Goal: Task Accomplishment & Management: Use online tool/utility

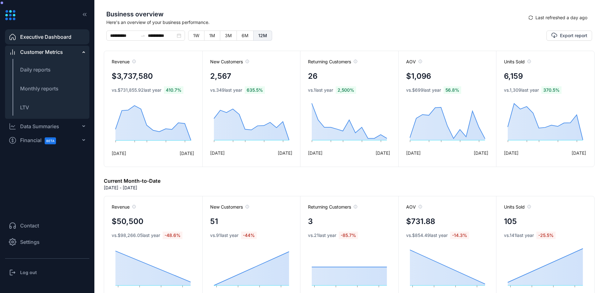
click at [28, 271] on h3 "Log out" at bounding box center [28, 272] width 17 height 6
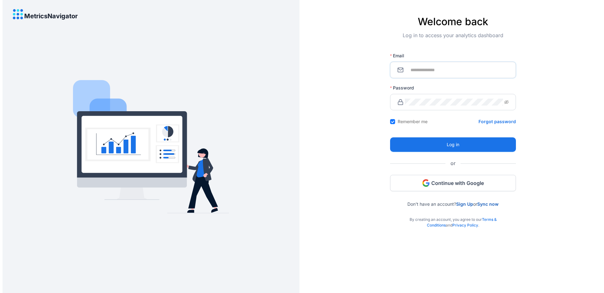
type input "**********"
click at [447, 183] on span "Continue with Google" at bounding box center [457, 182] width 53 height 7
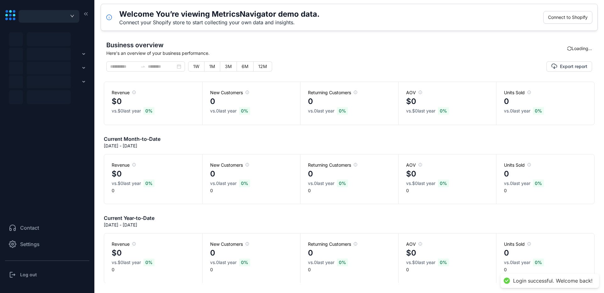
type input "**********"
click at [70, 17] on icon "down" at bounding box center [72, 16] width 4 height 5
click at [67, 14] on div "button" at bounding box center [49, 16] width 51 height 8
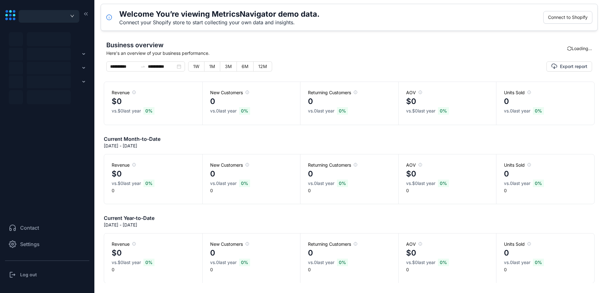
click at [374, 51] on span "Here's an overview of your business performance." at bounding box center [336, 53] width 461 height 7
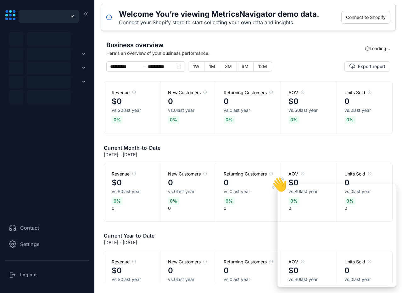
click at [59, 19] on div "button" at bounding box center [49, 16] width 51 height 8
click at [69, 18] on div "button" at bounding box center [49, 16] width 51 height 8
click at [69, 17] on div "button" at bounding box center [49, 16] width 51 height 8
click at [30, 275] on h3 "Log out" at bounding box center [28, 274] width 17 height 6
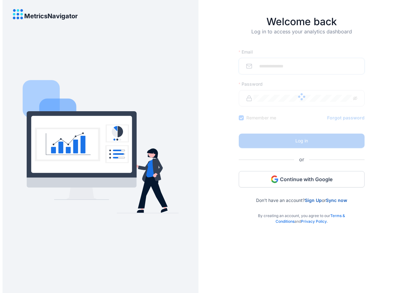
type input "**********"
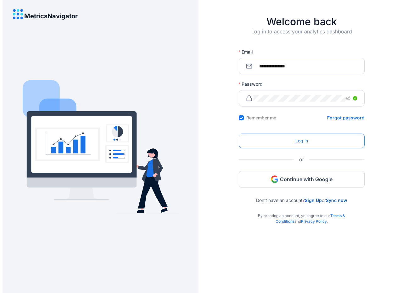
drag, startPoint x: 294, startPoint y: 148, endPoint x: 294, endPoint y: 141, distance: 6.6
click at [294, 147] on form "**********" at bounding box center [302, 122] width 126 height 212
click at [294, 141] on button "Log in" at bounding box center [302, 140] width 126 height 14
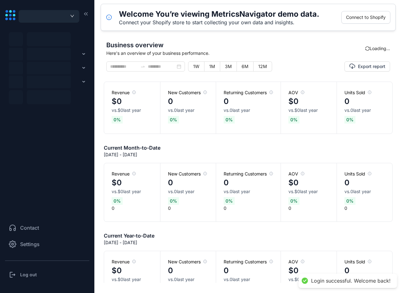
type input "**********"
click at [67, 16] on div "button" at bounding box center [49, 16] width 51 height 8
click at [72, 16] on icon "down" at bounding box center [72, 16] width 4 height 5
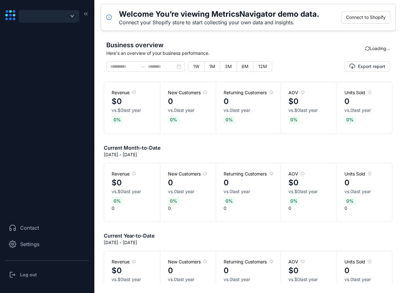
type input "**********"
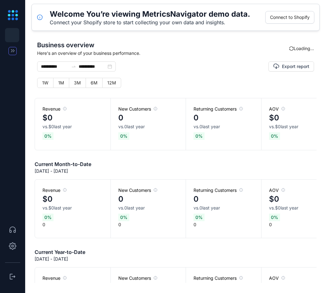
click at [13, 48] on icon "button" at bounding box center [12, 51] width 7 height 6
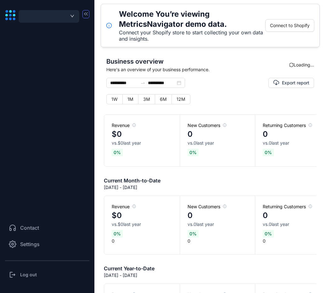
click at [75, 10] on button "button" at bounding box center [49, 16] width 61 height 13
click at [70, 13] on div "button" at bounding box center [49, 16] width 51 height 8
click at [69, 14] on div "button" at bounding box center [49, 16] width 51 height 8
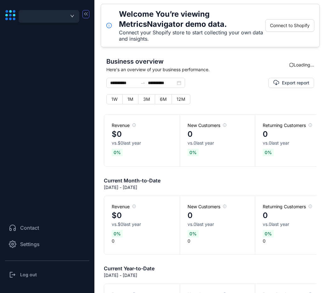
click at [69, 14] on div "button" at bounding box center [49, 16] width 51 height 8
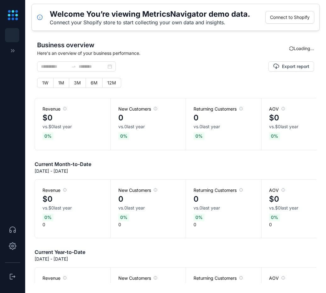
type input "**********"
click at [14, 249] on icon at bounding box center [13, 246] width 8 height 8
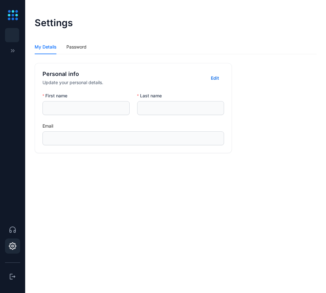
click at [89, 148] on div "First name Last name Email" at bounding box center [133, 122] width 197 height 60
click at [76, 47] on div "Password" at bounding box center [76, 46] width 20 height 7
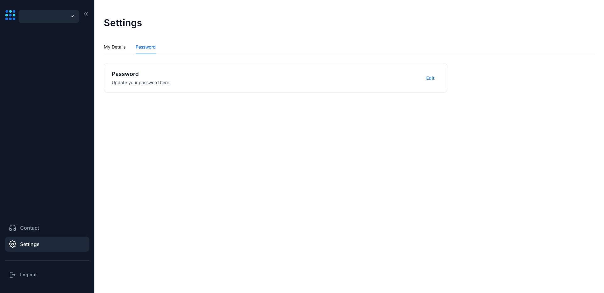
click at [32, 279] on div "Log out" at bounding box center [47, 274] width 84 height 13
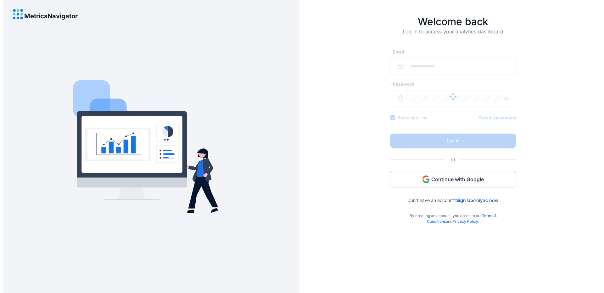
type input "**********"
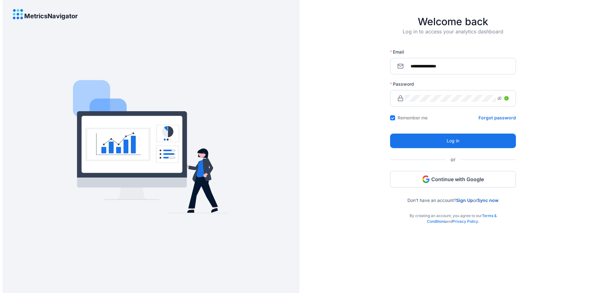
click at [221, 89] on icon at bounding box center [151, 146] width 156 height 133
click at [326, 140] on button "Log in" at bounding box center [453, 140] width 126 height 14
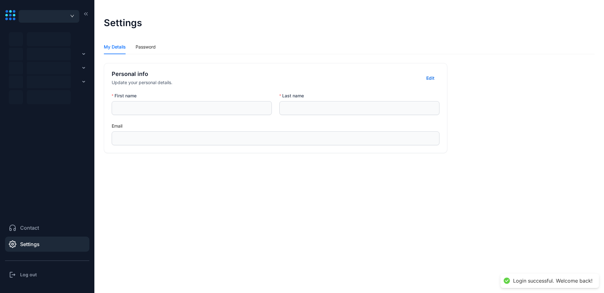
type input "**********"
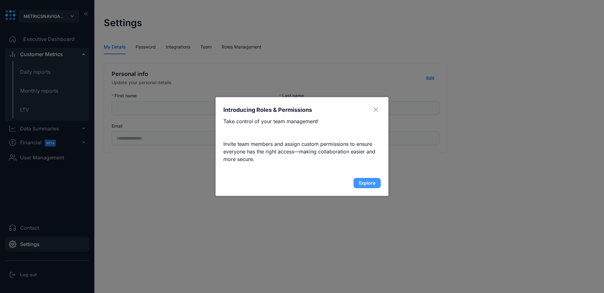
click at [326, 182] on span "Explore" at bounding box center [367, 183] width 16 height 6
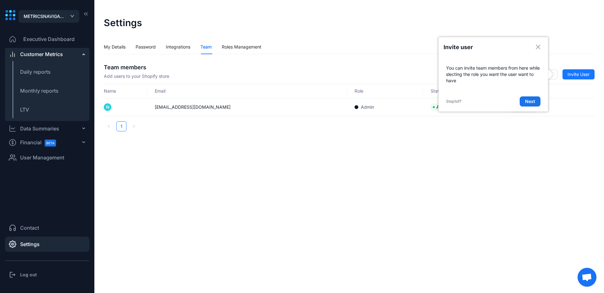
drag, startPoint x: 28, startPoint y: 274, endPoint x: 31, endPoint y: 275, distance: 3.2
click at [27, 273] on h3 "Log out" at bounding box center [28, 274] width 17 height 6
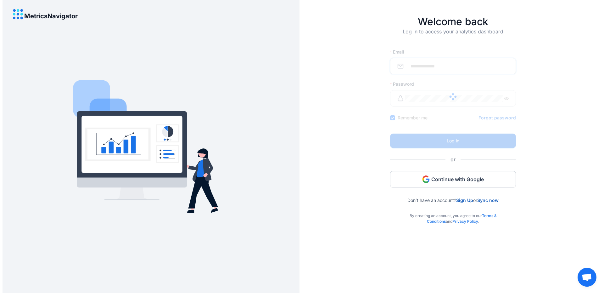
type input "**********"
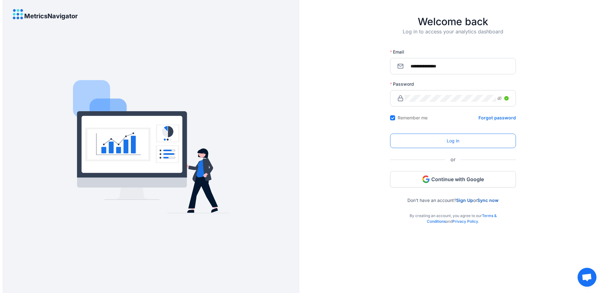
click at [326, 147] on button "Log in" at bounding box center [453, 140] width 126 height 14
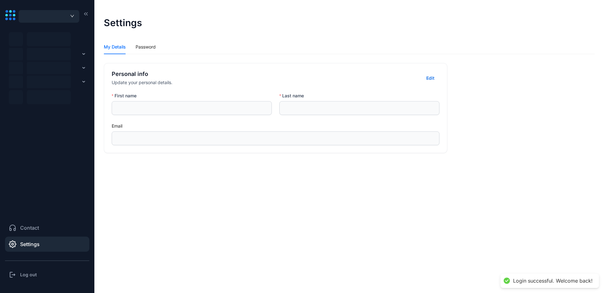
type input "**********"
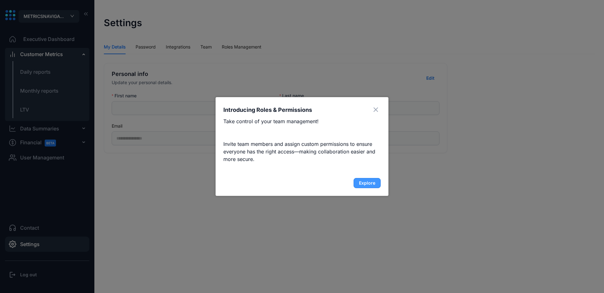
click at [326, 181] on span "Explore" at bounding box center [367, 183] width 16 height 6
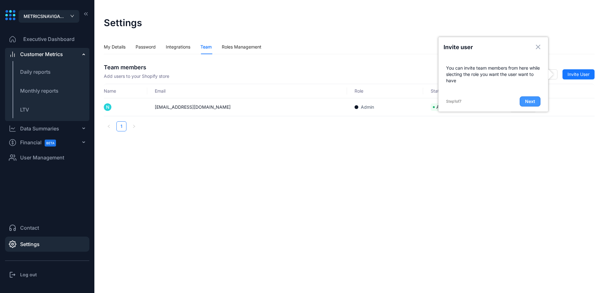
click at [326, 102] on span "Next" at bounding box center [530, 101] width 10 height 6
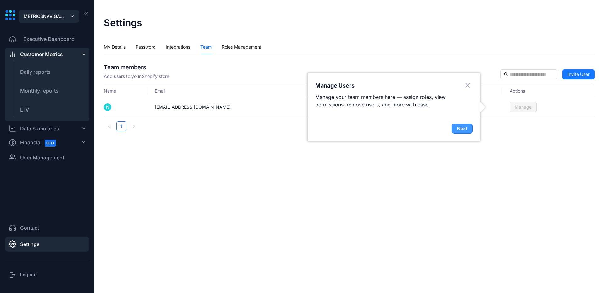
click at [326, 129] on span "Next" at bounding box center [462, 128] width 10 height 6
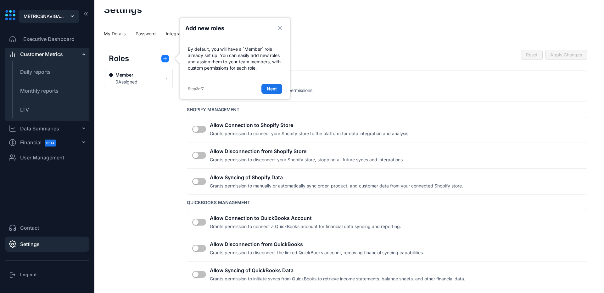
scroll to position [13, 0]
click at [272, 87] on span "Next" at bounding box center [272, 89] width 10 height 6
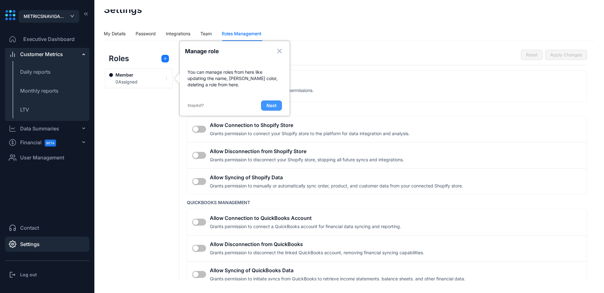
click at [277, 109] on button "Next" at bounding box center [271, 105] width 21 height 10
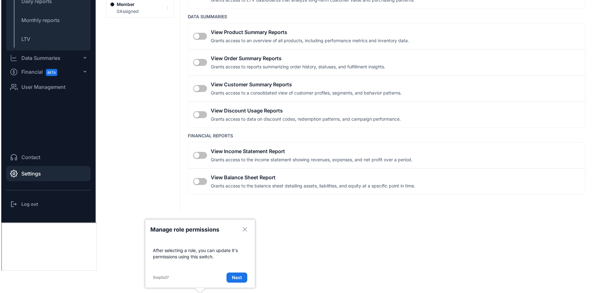
scroll to position [0, 0]
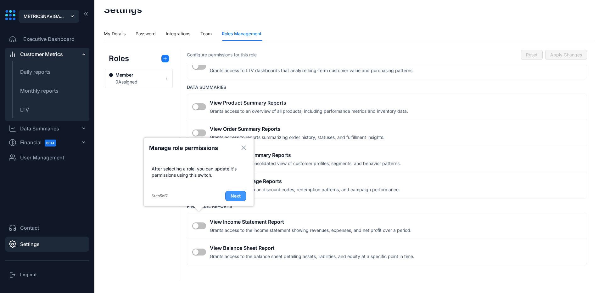
click at [238, 196] on span "Next" at bounding box center [236, 196] width 10 height 6
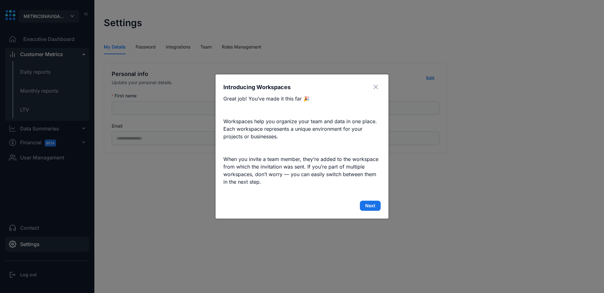
click at [326, 211] on div "Introducing Workspaces Great job! You’ve made it this far 🎉 Workspaces help you…" at bounding box center [302, 146] width 173 height 144
click at [326, 204] on span "Next" at bounding box center [370, 205] width 10 height 6
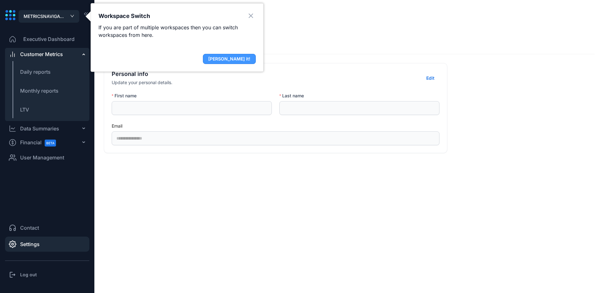
click at [246, 61] on span "[PERSON_NAME] it!" at bounding box center [229, 59] width 42 height 6
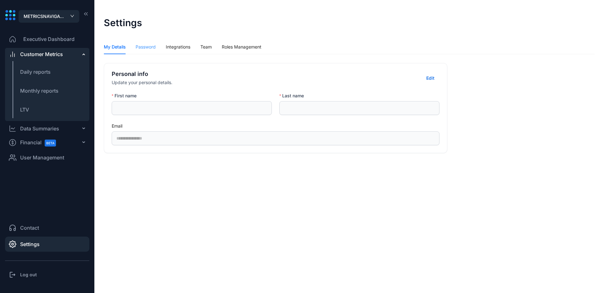
click at [149, 51] on div "Password" at bounding box center [146, 47] width 20 height 14
click at [181, 49] on div "Integrations" at bounding box center [178, 46] width 25 height 7
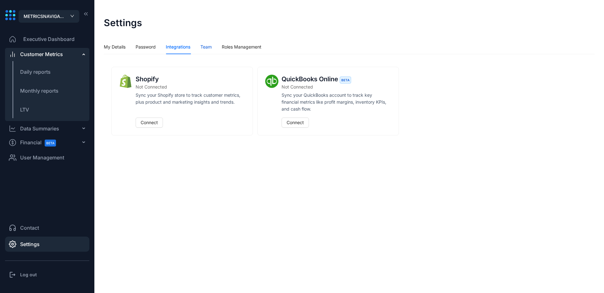
click at [204, 49] on div "Team" at bounding box center [205, 46] width 11 height 7
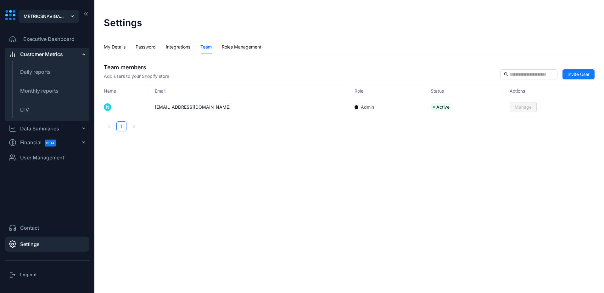
click at [165, 109] on td "[EMAIL_ADDRESS][DOMAIN_NAME]" at bounding box center [247, 107] width 200 height 18
click at [326, 109] on span "Admin" at bounding box center [365, 107] width 20 height 6
click at [326, 108] on icon at bounding box center [434, 107] width 3 height 3
click at [233, 47] on div "Roles Management" at bounding box center [242, 46] width 40 height 7
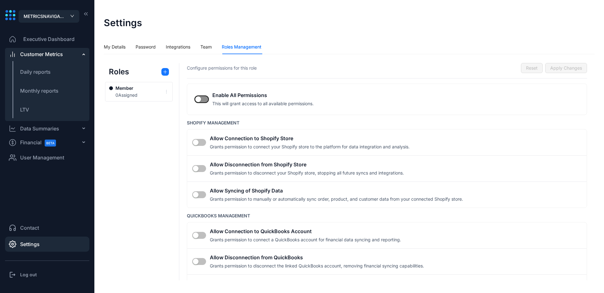
click at [206, 100] on span "button" at bounding box center [202, 99] width 14 height 7
click at [206, 100] on div "button" at bounding box center [205, 99] width 6 height 6
click at [201, 144] on span "button" at bounding box center [199, 142] width 14 height 7
click at [201, 144] on div "button" at bounding box center [203, 142] width 6 height 6
click at [205, 52] on div "Team" at bounding box center [205, 47] width 11 height 14
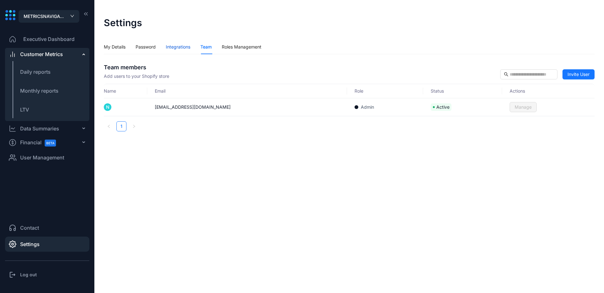
click at [185, 48] on div "Integrations" at bounding box center [178, 46] width 25 height 7
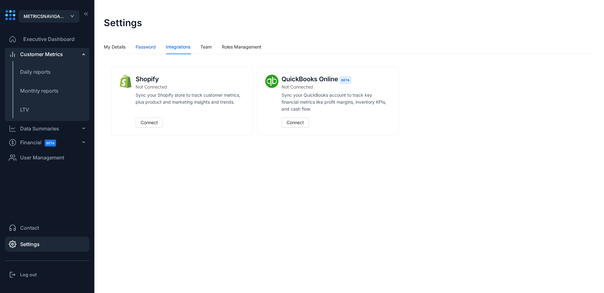
click at [149, 46] on div "Password" at bounding box center [146, 46] width 20 height 7
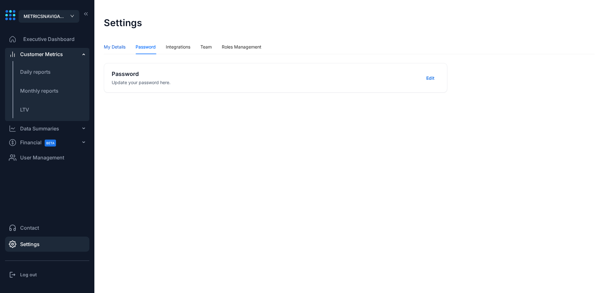
click at [104, 44] on div "My Details" at bounding box center [115, 46] width 22 height 7
click at [326, 79] on span "Edit" at bounding box center [430, 78] width 8 height 6
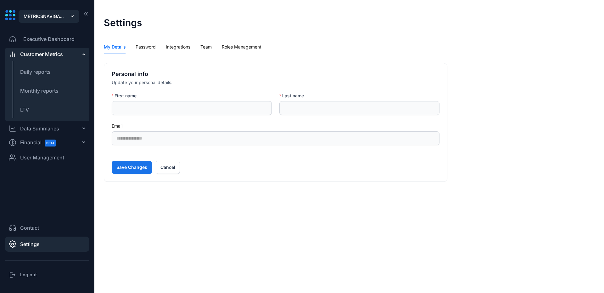
click at [174, 114] on input "First name" at bounding box center [192, 108] width 160 height 14
click at [322, 116] on div "**********" at bounding box center [275, 122] width 343 height 60
click at [312, 112] on input "Last name" at bounding box center [359, 108] width 160 height 14
click at [170, 168] on span "Cancel" at bounding box center [167, 167] width 15 height 6
click at [289, 229] on div "**********" at bounding box center [349, 144] width 491 height 271
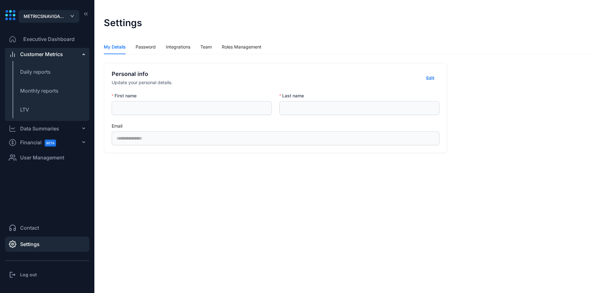
click at [60, 37] on span "Executive Dashboard" at bounding box center [48, 39] width 51 height 8
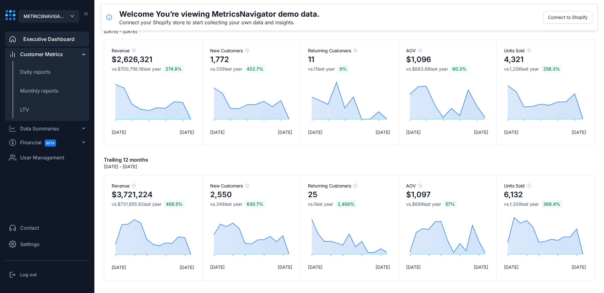
scroll to position [319, 0]
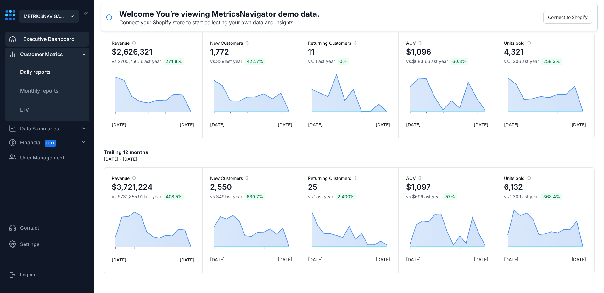
click at [45, 73] on span "Daily reports" at bounding box center [35, 72] width 31 height 6
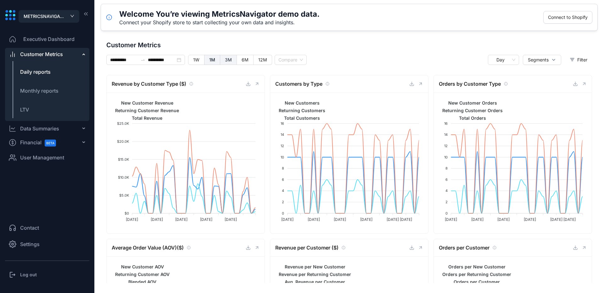
click at [229, 59] on span "3M" at bounding box center [228, 59] width 7 height 5
type input "**********"
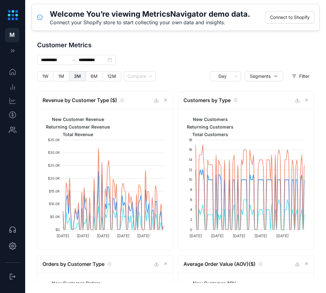
click at [194, 37] on main "**********" at bounding box center [175, 157] width 301 height 252
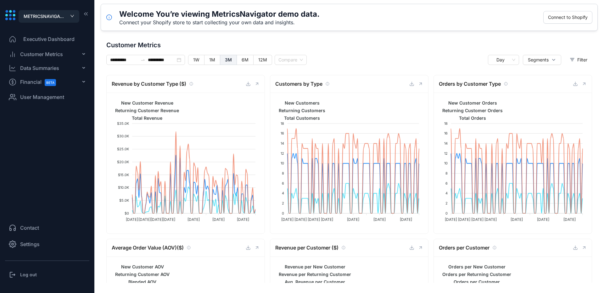
click at [39, 83] on span "Financial BETA" at bounding box center [41, 82] width 42 height 14
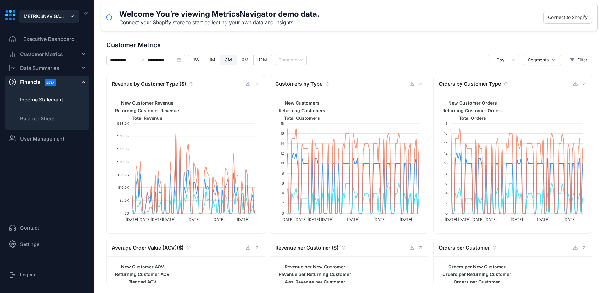
click at [33, 102] on span "Income Statement" at bounding box center [41, 100] width 43 height 8
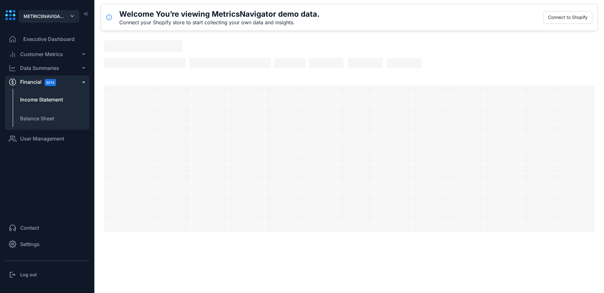
click at [58, 61] on ul "Executive Dashboard Customer Metrics Data Summaries Financial BETA Income State…" at bounding box center [47, 120] width 84 height 181
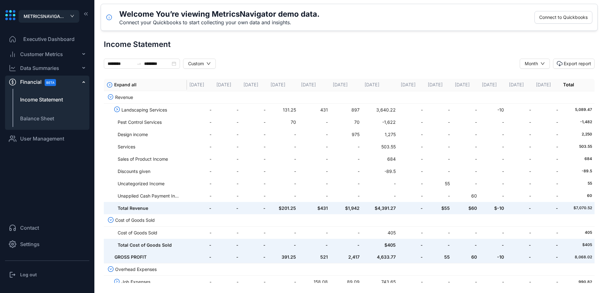
click at [13, 241] on icon at bounding box center [12, 243] width 7 height 7
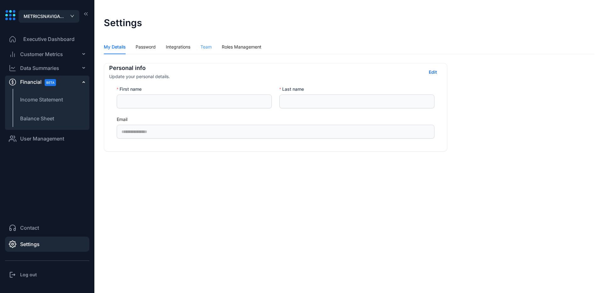
click at [204, 51] on div "Team" at bounding box center [205, 47] width 11 height 14
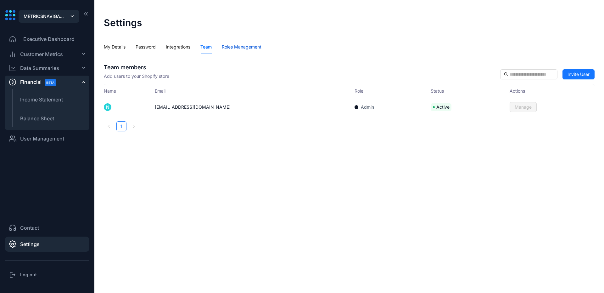
click at [236, 46] on div "Roles Management" at bounding box center [242, 46] width 40 height 7
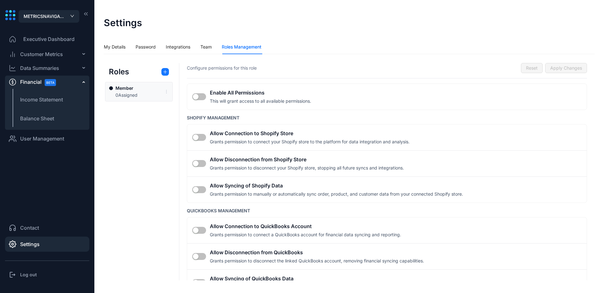
click at [135, 82] on div "Member 0 Assigned" at bounding box center [139, 92] width 68 height 20
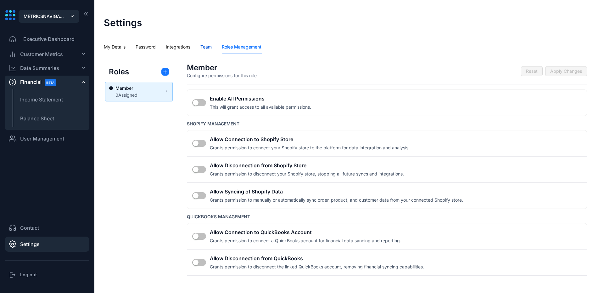
click at [209, 46] on div "Team" at bounding box center [205, 46] width 11 height 7
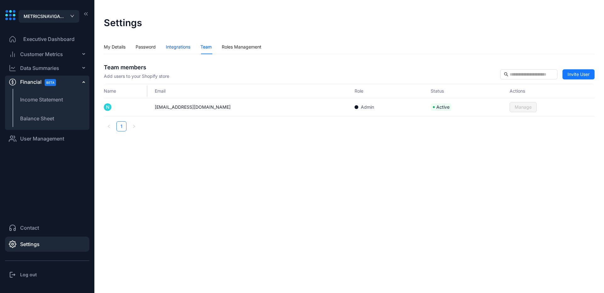
click at [183, 49] on div "Integrations" at bounding box center [178, 46] width 25 height 7
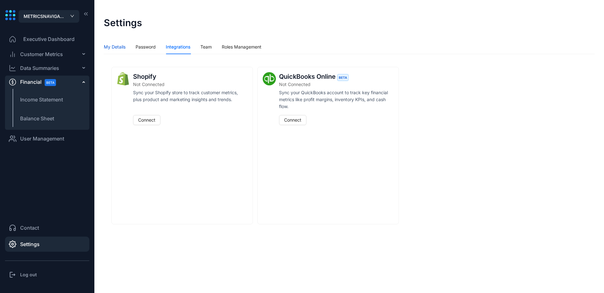
click at [109, 47] on div "My Details" at bounding box center [115, 46] width 22 height 7
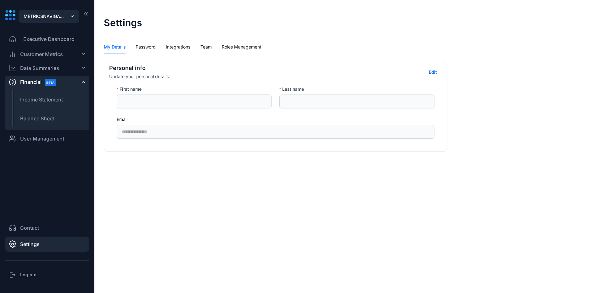
click at [31, 42] on span "Executive Dashboard" at bounding box center [48, 39] width 51 height 8
click at [42, 37] on span "Executive Dashboard" at bounding box center [48, 39] width 51 height 8
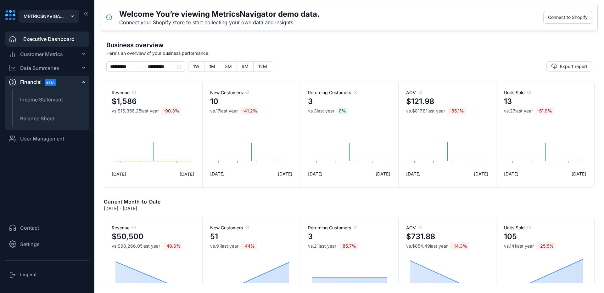
click at [24, 245] on span "Settings" at bounding box center [30, 244] width 20 height 8
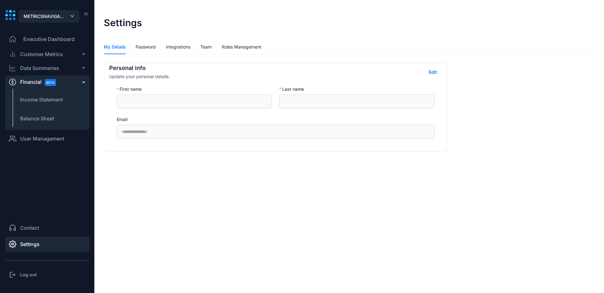
click at [60, 41] on span "Executive Dashboard" at bounding box center [48, 39] width 51 height 8
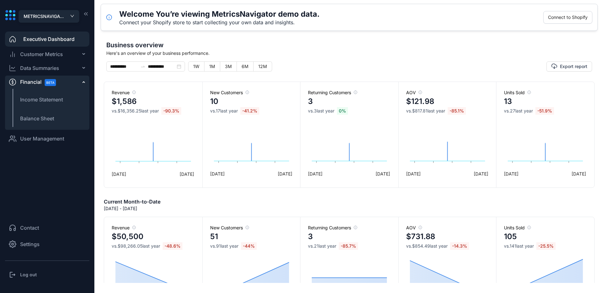
click at [58, 17] on span "METRICSNAVIGATOR" at bounding box center [45, 16] width 42 height 7
click at [66, 17] on span "METRICSNAVIGATOR" at bounding box center [45, 16] width 42 height 7
click at [34, 143] on li "User Management" at bounding box center [47, 138] width 84 height 15
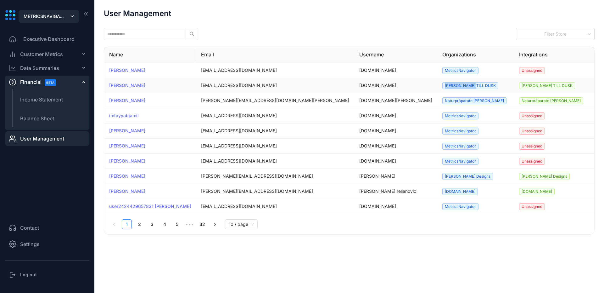
drag, startPoint x: 367, startPoint y: 87, endPoint x: 402, endPoint y: 90, distance: 35.4
click at [326, 90] on td "[PERSON_NAME] TILL DUSK" at bounding box center [475, 85] width 77 height 15
drag, startPoint x: 370, startPoint y: 101, endPoint x: 432, endPoint y: 102, distance: 61.7
click at [326, 102] on tr "[PERSON_NAME] [PERSON_NAME][EMAIL_ADDRESS][DOMAIN_NAME][PERSON_NAME] [DOMAIN_NA…" at bounding box center [392, 100] width 576 height 15
click at [326, 103] on span "Naturpräparate [PERSON_NAME]" at bounding box center [474, 100] width 64 height 7
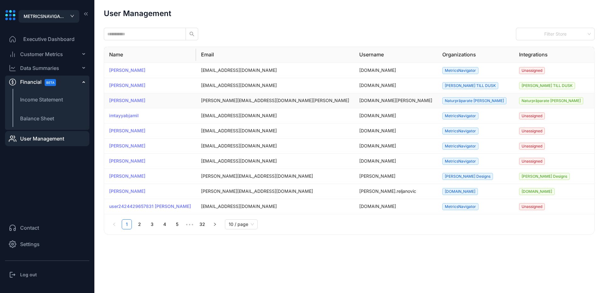
click at [326, 102] on span "Naturpräparate [PERSON_NAME]" at bounding box center [474, 100] width 64 height 7
drag, startPoint x: 368, startPoint y: 100, endPoint x: 438, endPoint y: 104, distance: 69.4
click at [326, 104] on tr "[PERSON_NAME] [PERSON_NAME][EMAIL_ADDRESS][DOMAIN_NAME][PERSON_NAME] [DOMAIN_NA…" at bounding box center [392, 100] width 576 height 15
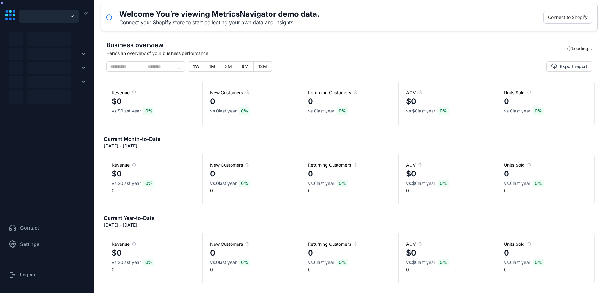
type input "**********"
